Goal: Entertainment & Leisure: Browse casually

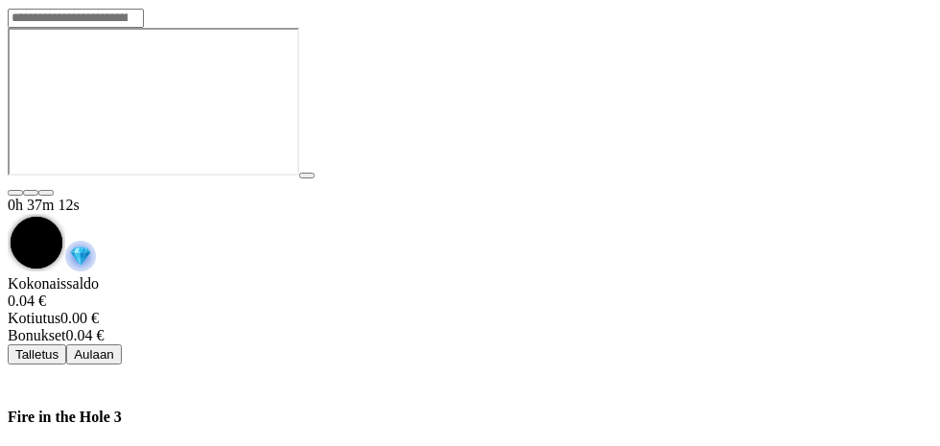
click at [122, 344] on button "Aulaan" at bounding box center [94, 354] width 56 height 20
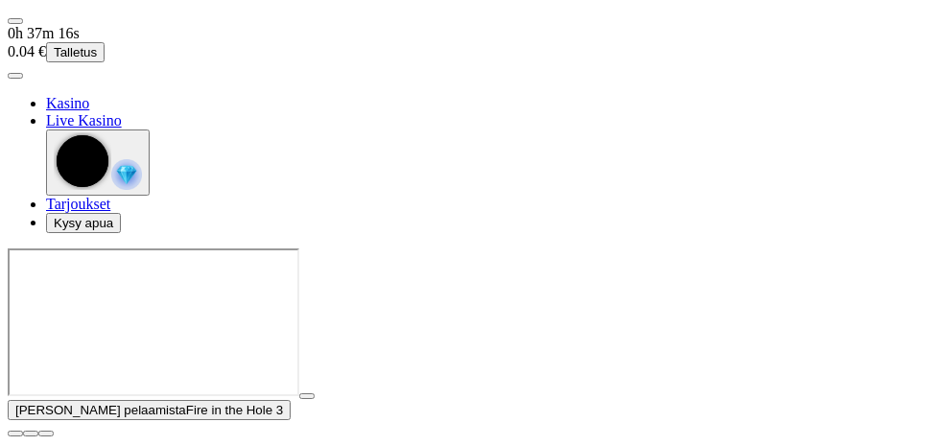
click at [15, 433] on span "close icon" at bounding box center [15, 433] width 0 height 0
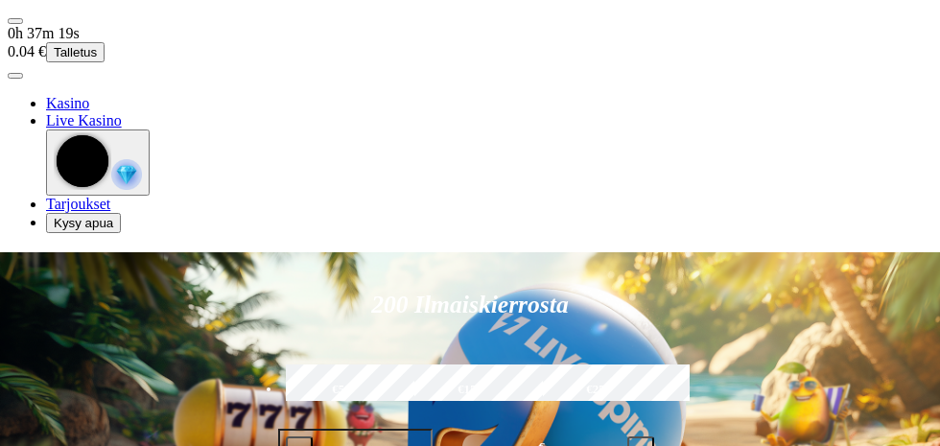
click at [898, 335] on div "200 Ilmaiskierrosta €50 €150 €250 *** € € Talleta ja pelaa 200 kierrätysvapaata…" at bounding box center [469, 407] width 973 height 310
click at [15, 21] on span "menu icon" at bounding box center [15, 21] width 0 height 0
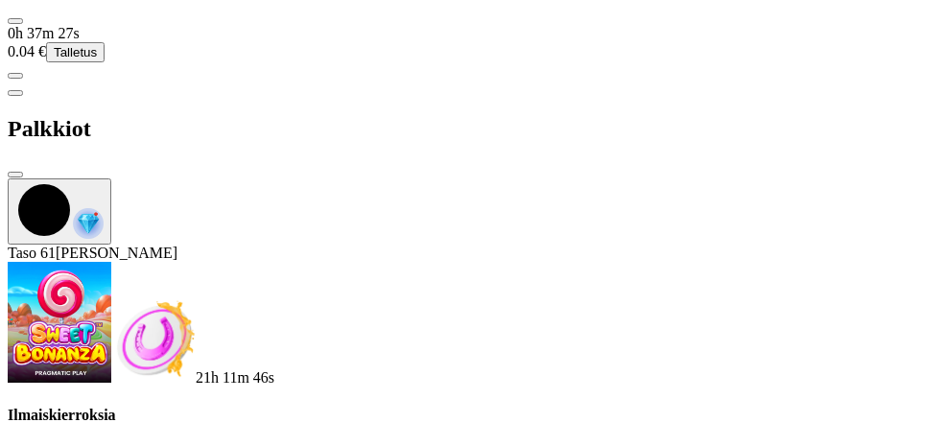
scroll to position [1018, 0]
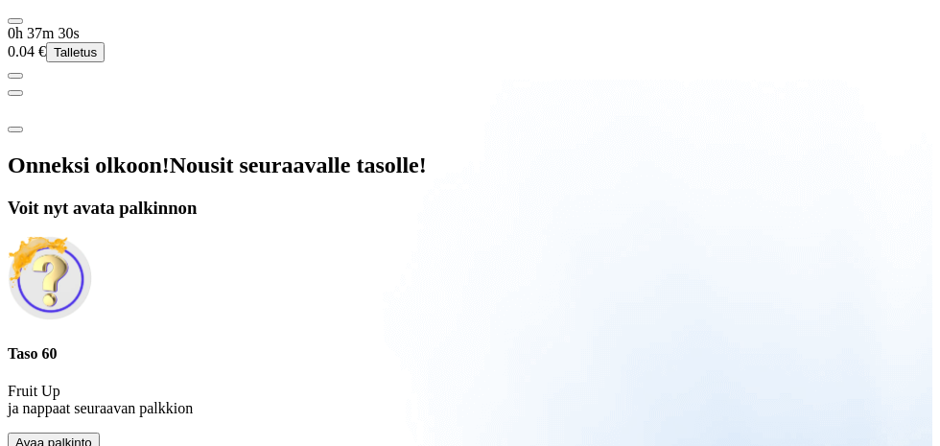
scroll to position [54, 0]
click at [91, 170] on div "Onneksi olkoon! Nousit seuraavalle tasolle! Voit nyt avata palkinnon Taso 60 Fr…" at bounding box center [470, 302] width 924 height 300
click at [100, 433] on button "Avaa palkinto" at bounding box center [54, 443] width 92 height 20
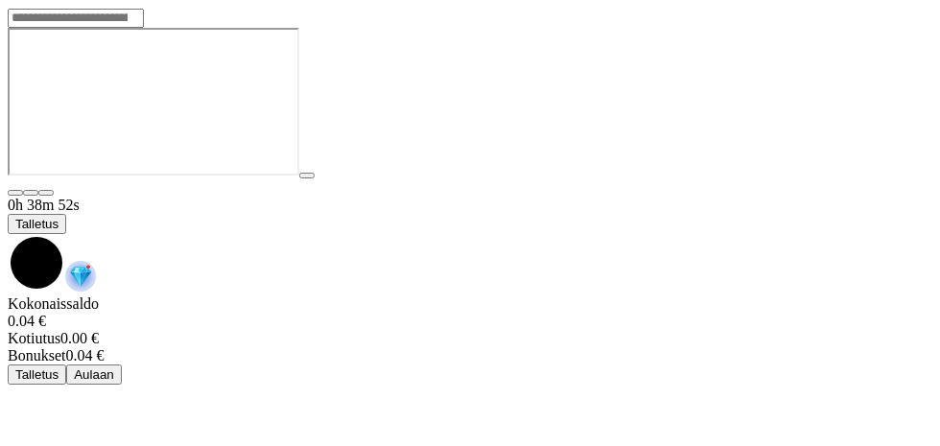
click at [8, 234] on span "chevron-down icon" at bounding box center [8, 234] width 0 height 0
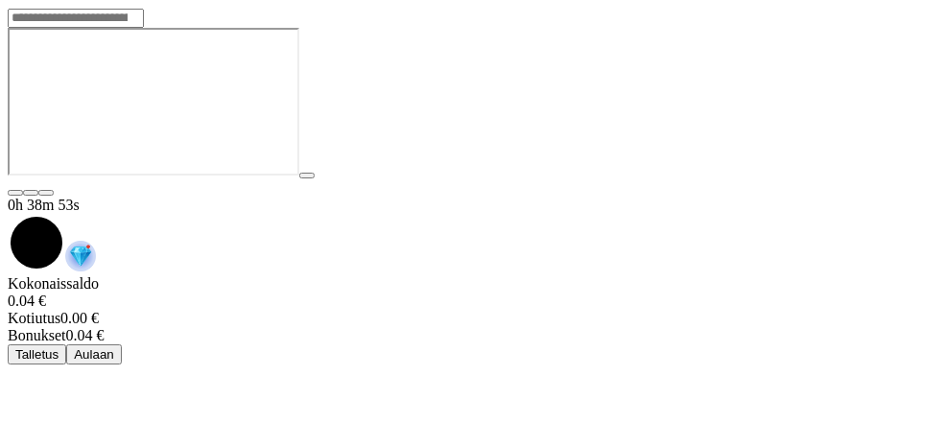
click at [122, 344] on button "Aulaan" at bounding box center [94, 354] width 56 height 20
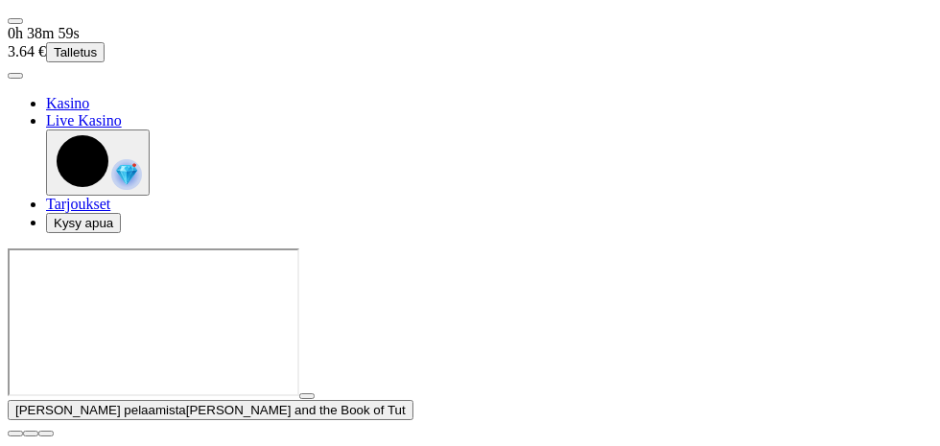
click at [15, 433] on span "close icon" at bounding box center [15, 433] width 0 height 0
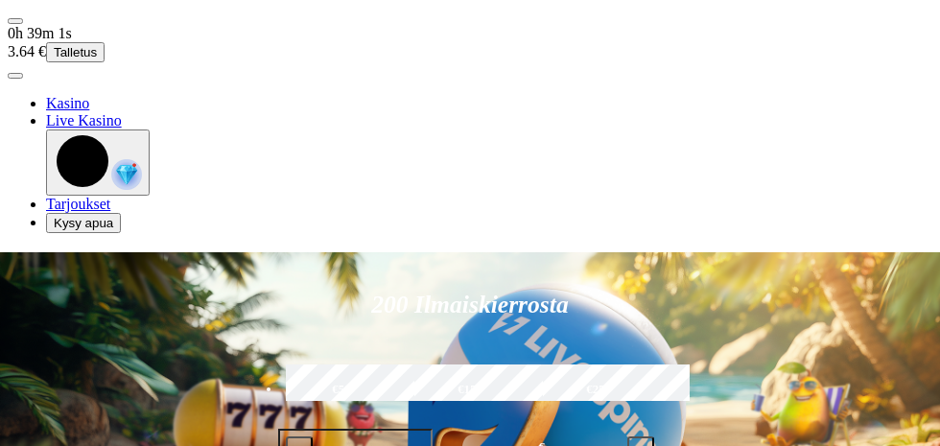
click at [15, 21] on span "menu icon" at bounding box center [15, 21] width 0 height 0
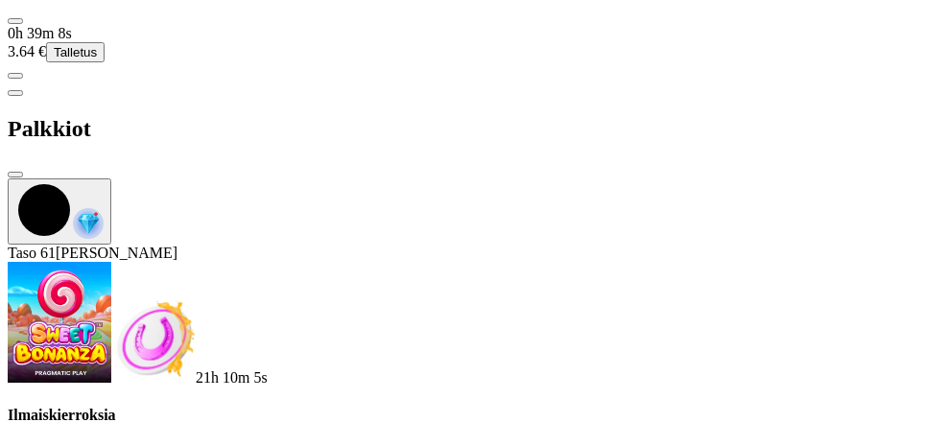
scroll to position [901, 0]
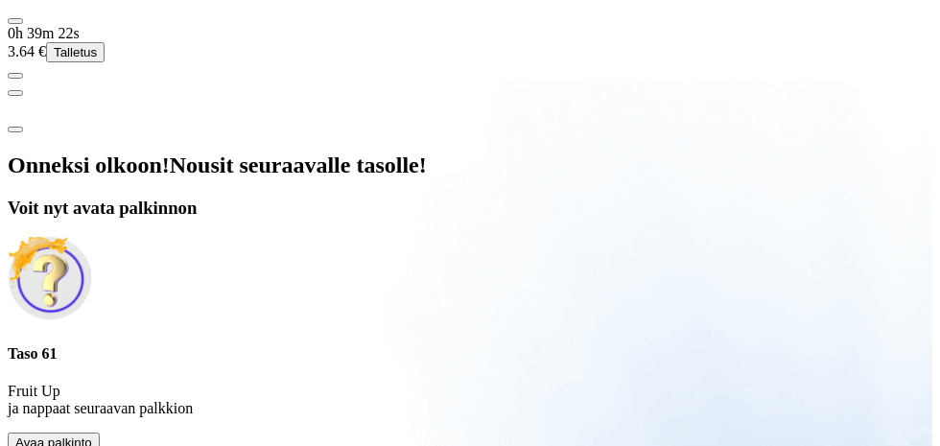
scroll to position [54, 0]
click at [100, 433] on button "Avaa palkinto" at bounding box center [54, 443] width 92 height 20
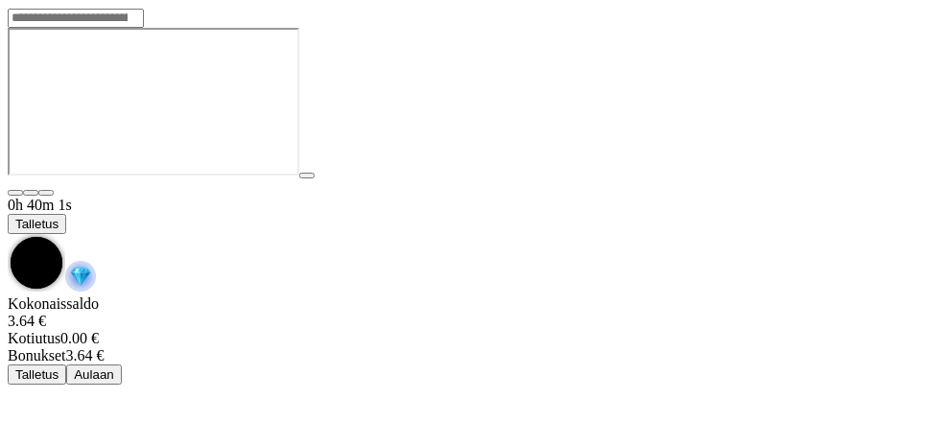
click at [8, 234] on span "chevron-down icon" at bounding box center [8, 234] width 0 height 0
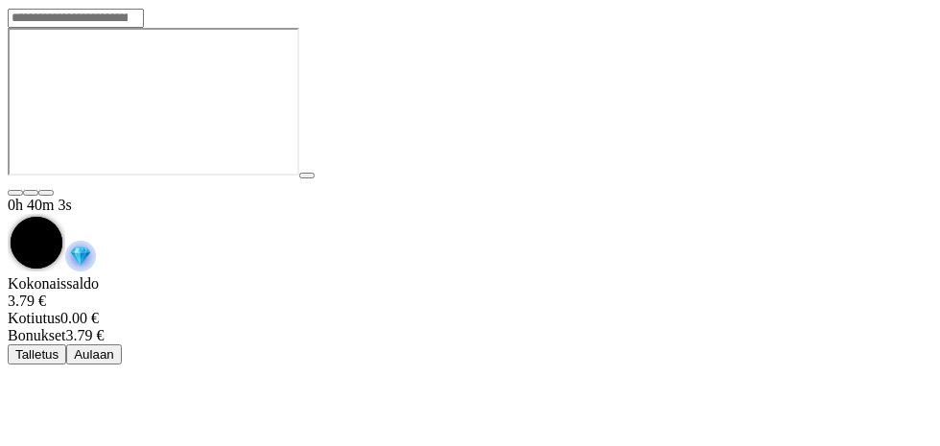
click at [122, 344] on button "Aulaan" at bounding box center [94, 354] width 56 height 20
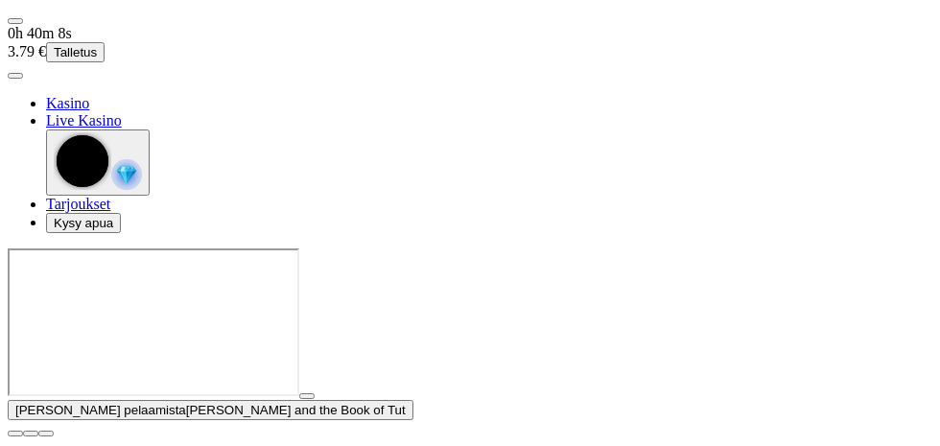
click at [15, 433] on span "close icon" at bounding box center [15, 433] width 0 height 0
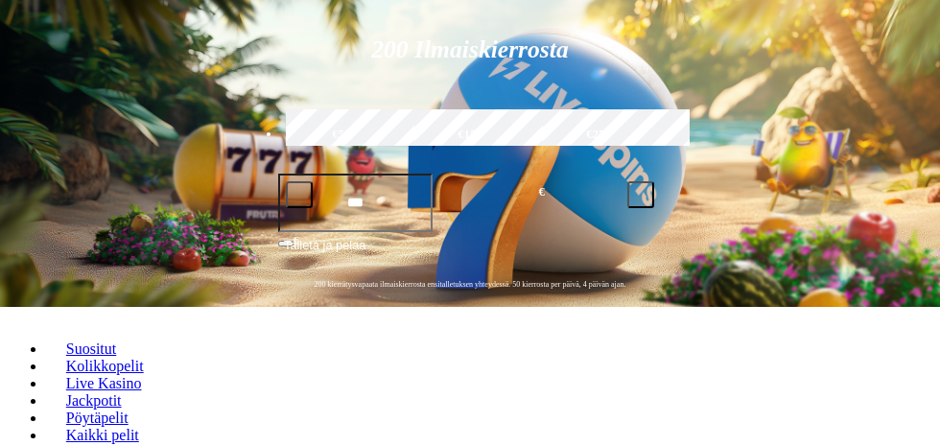
scroll to position [263, 0]
